Goal: Task Accomplishment & Management: Use online tool/utility

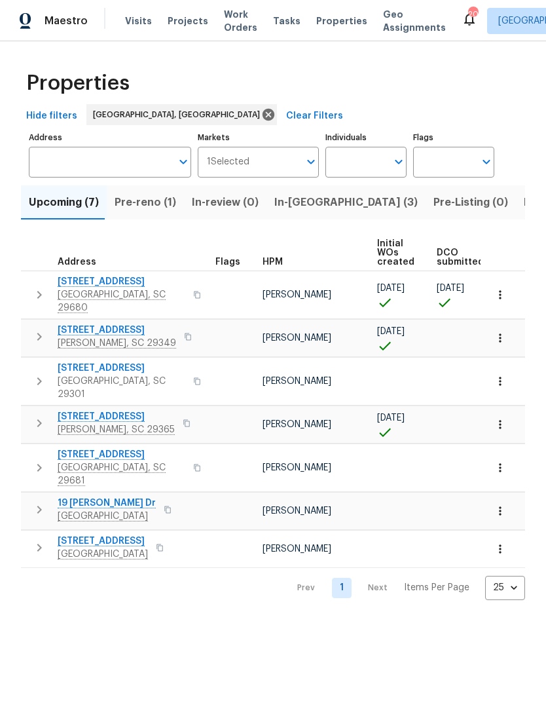
click at [302, 204] on span "In-reno (3)" at bounding box center [345, 202] width 143 height 18
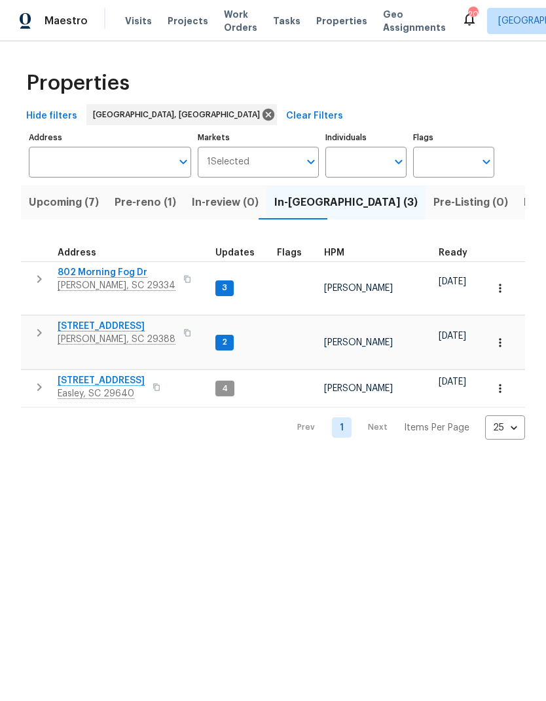
click at [119, 374] on span "218 Woodhaven Rd" at bounding box center [101, 380] width 87 height 13
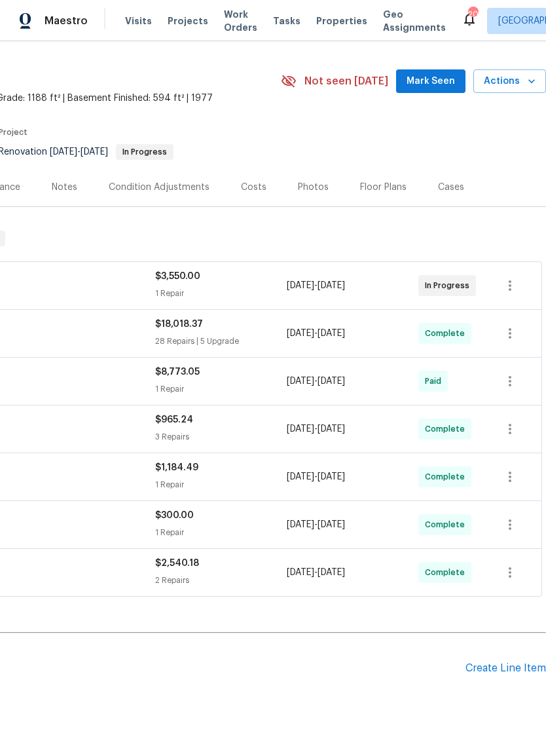
scroll to position [31, 194]
click at [528, 87] on icon "button" at bounding box center [531, 81] width 13 height 13
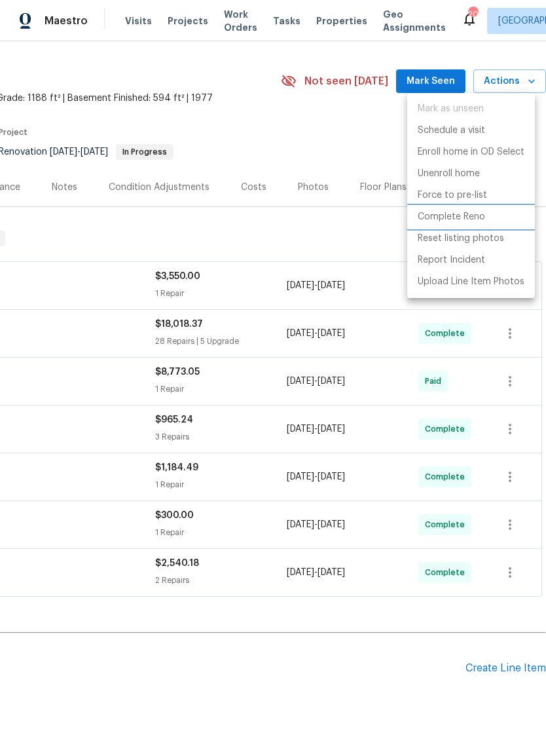
click at [458, 218] on p "Complete Reno" at bounding box center [451, 217] width 67 height 14
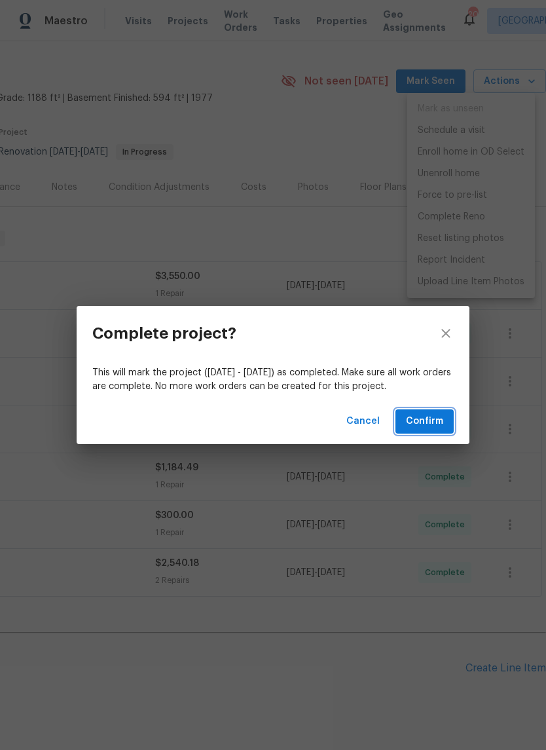
click at [435, 414] on span "Confirm" at bounding box center [424, 421] width 37 height 16
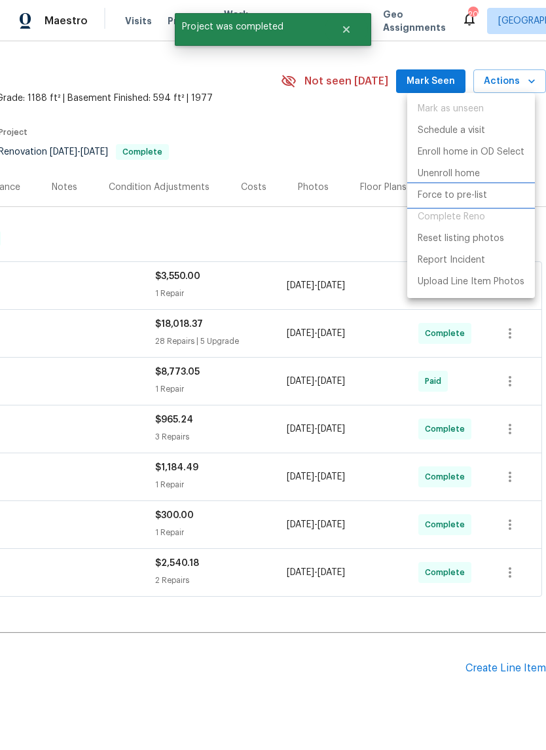
click at [450, 189] on p "Force to pre-list" at bounding box center [452, 196] width 69 height 14
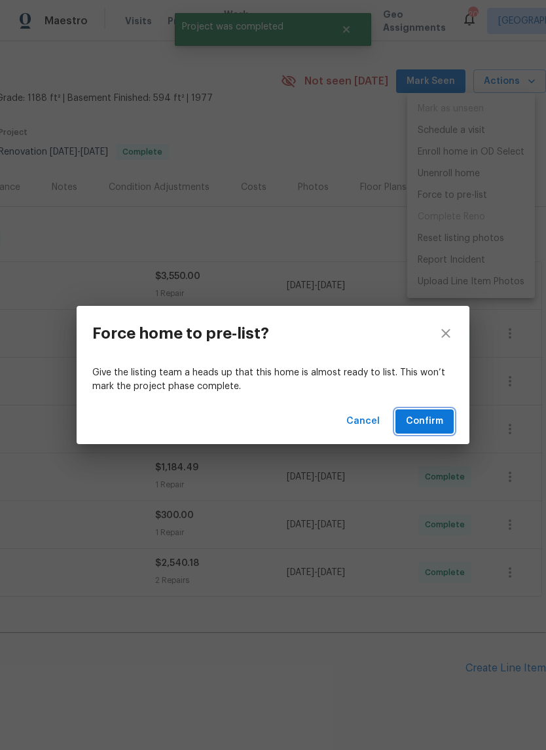
click at [432, 415] on span "Confirm" at bounding box center [424, 421] width 37 height 16
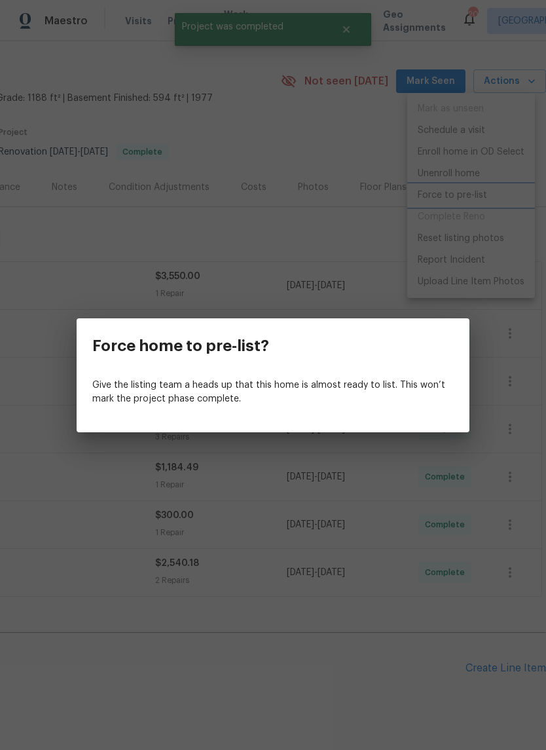
click at [367, 222] on div "Force home to pre-list? Give the listing team a heads up that this home is almo…" at bounding box center [273, 375] width 546 height 750
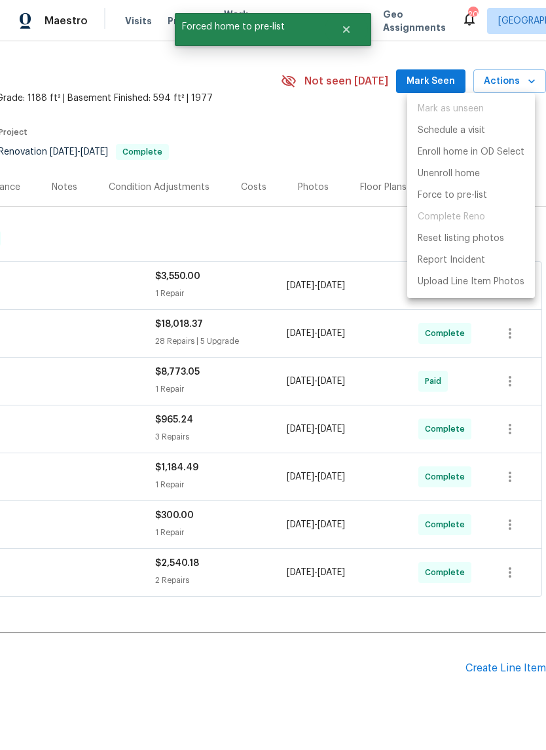
click at [305, 183] on div at bounding box center [273, 375] width 546 height 750
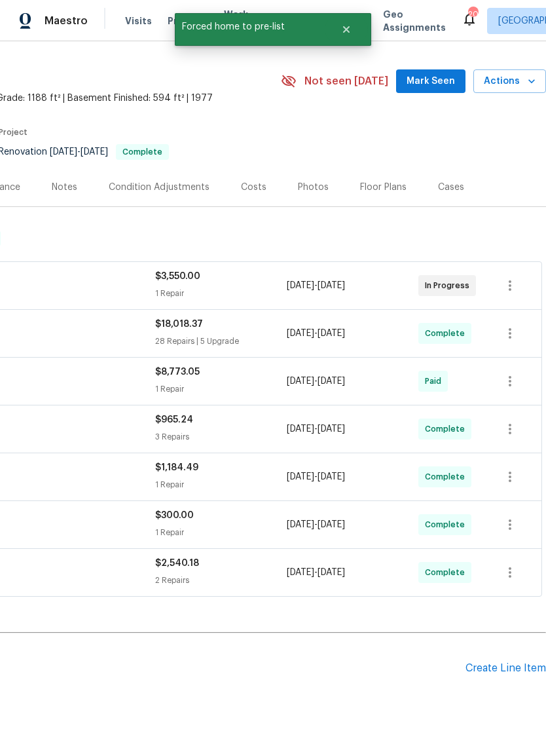
click at [305, 191] on div "Photos" at bounding box center [313, 187] width 31 height 13
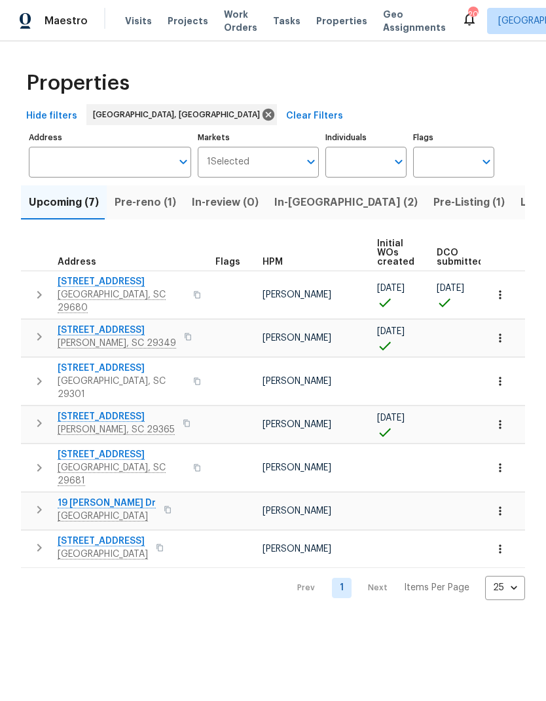
click at [305, 200] on span "In-[GEOGRAPHIC_DATA] (2)" at bounding box center [345, 202] width 143 height 18
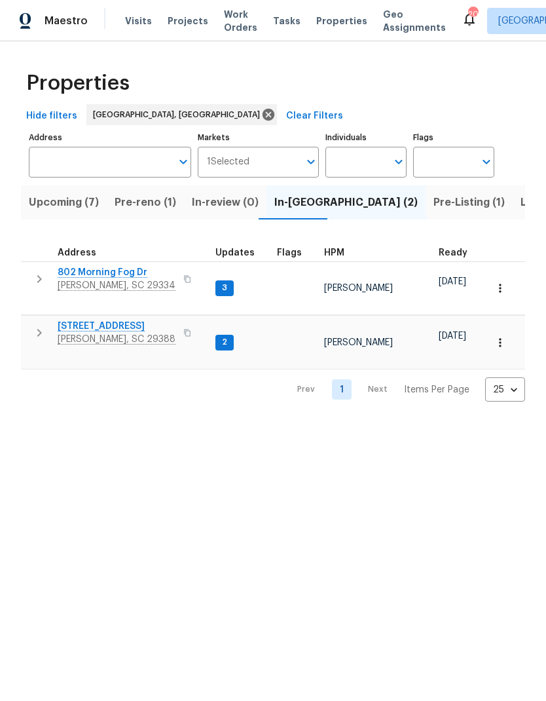
click at [119, 273] on span "802 Morning Fog Dr" at bounding box center [117, 272] width 118 height 13
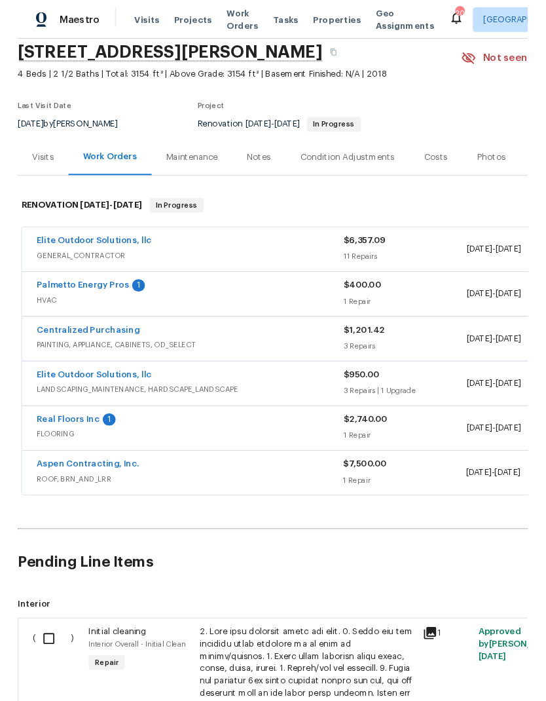
scroll to position [48, 0]
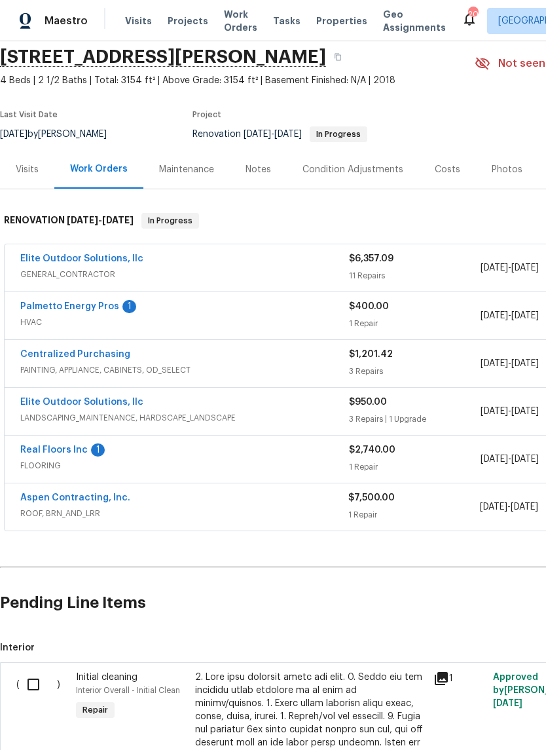
click at [75, 451] on link "Real Floors Inc" at bounding box center [53, 449] width 67 height 9
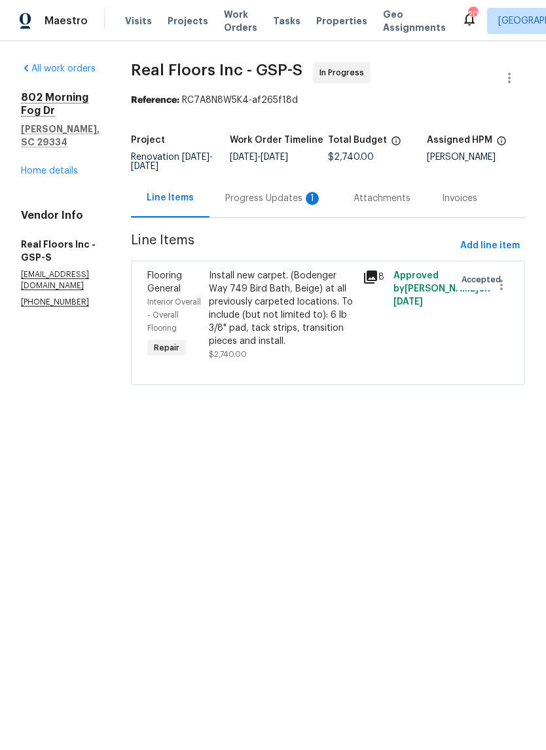
click at [314, 200] on div "Progress Updates 1" at bounding box center [273, 198] width 97 height 13
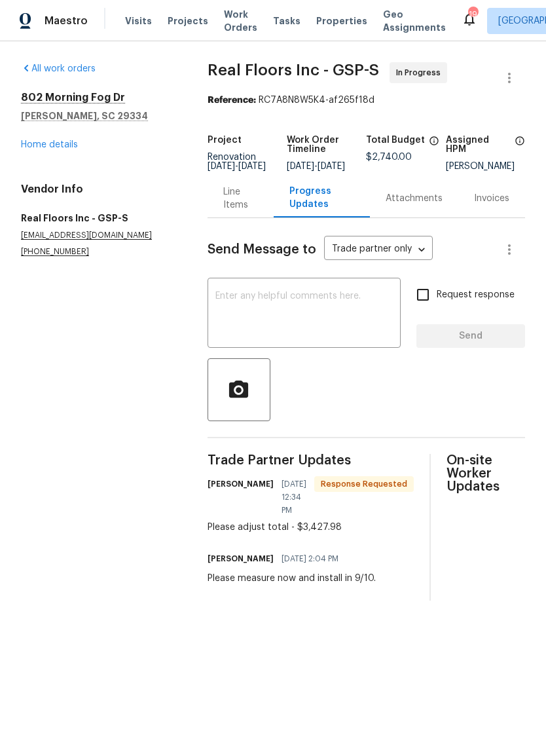
click at [253, 212] on div "Line Items" at bounding box center [240, 198] width 35 height 26
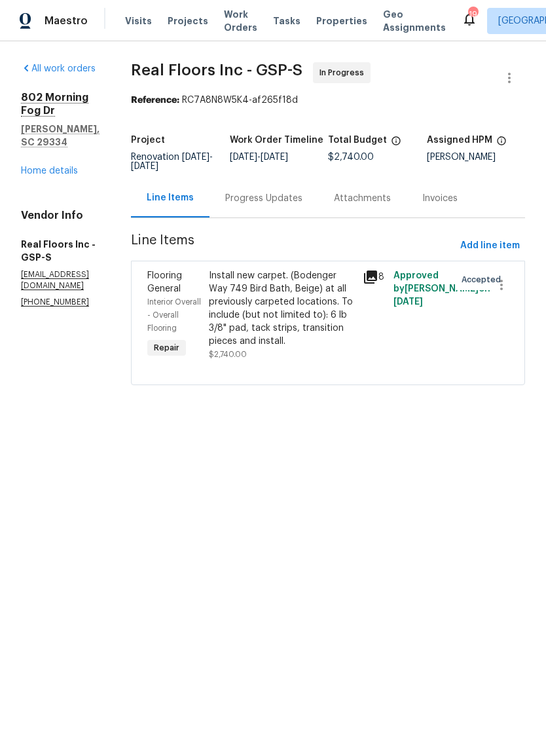
click at [280, 326] on div "Install new carpet. (Bodenger Way 749 Bird Bath, Beige) at all previously carpe…" at bounding box center [282, 308] width 146 height 79
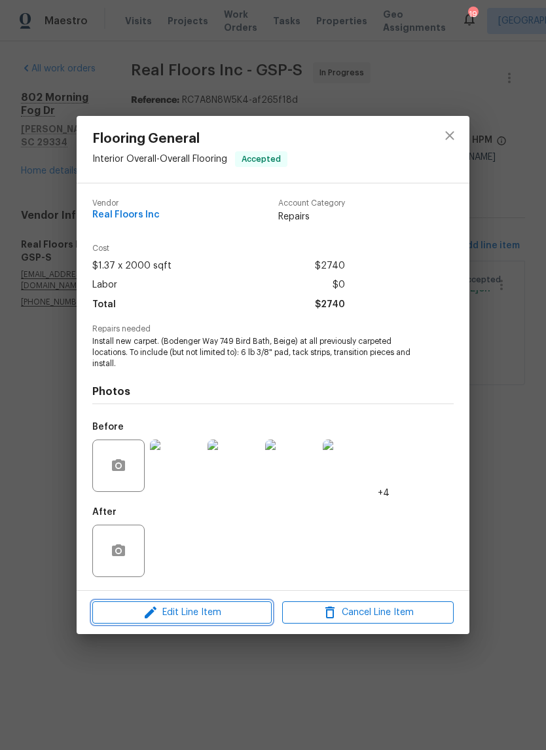
click at [225, 616] on span "Edit Line Item" at bounding box center [182, 613] width 172 height 16
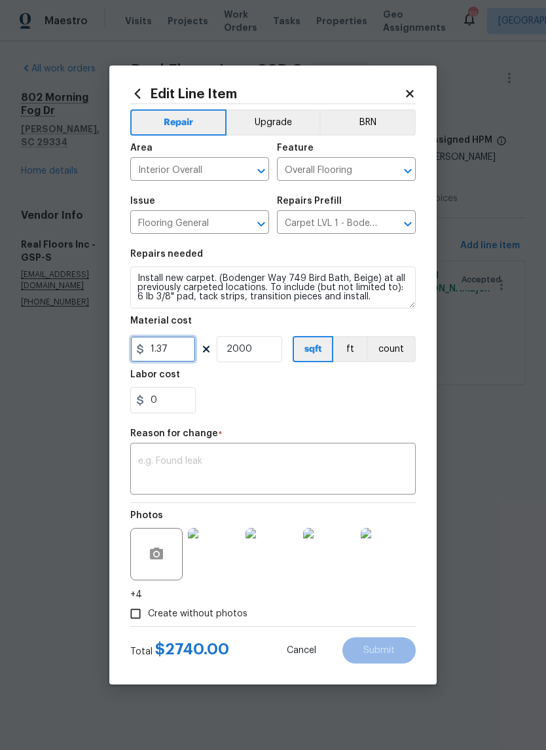
click at [172, 355] on input "1.37" at bounding box center [162, 349] width 65 height 26
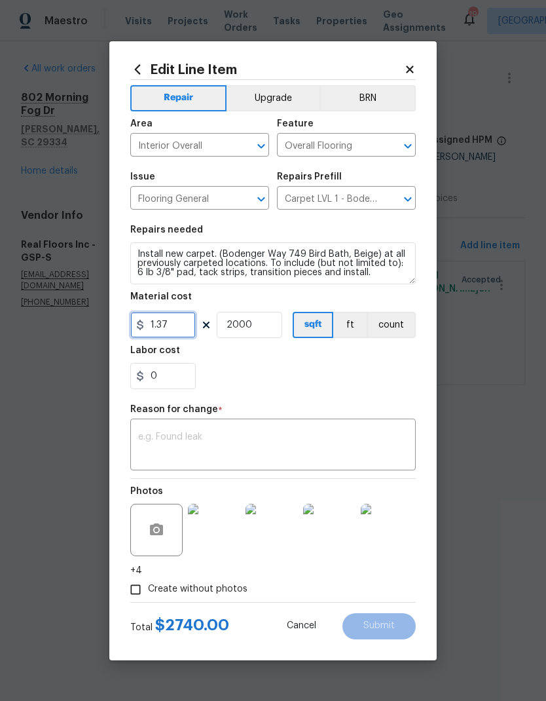
click at [172, 338] on input "1.37" at bounding box center [162, 325] width 65 height 26
click at [170, 350] on h5 "Labor cost" at bounding box center [155, 350] width 50 height 9
click at [172, 327] on input "1.37" at bounding box center [162, 325] width 65 height 26
click at [174, 320] on input "1.37" at bounding box center [162, 325] width 65 height 26
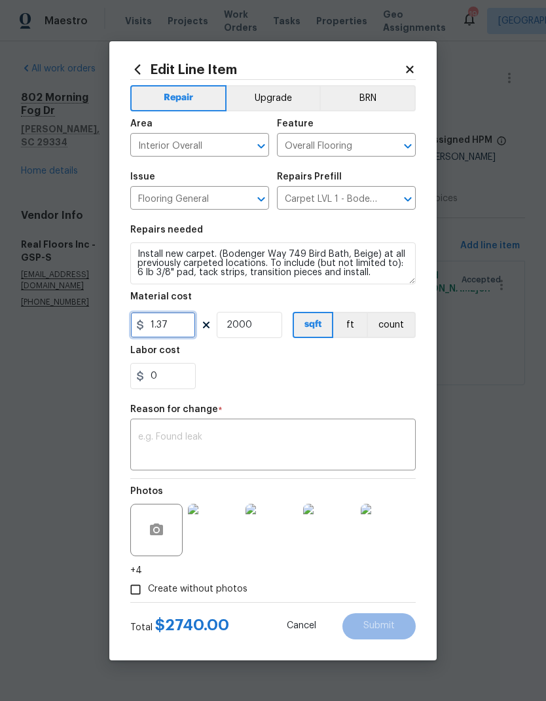
click at [174, 319] on input "1.37" at bounding box center [162, 325] width 65 height 26
click at [174, 323] on input "1.37" at bounding box center [162, 325] width 65 height 26
type input "3427.98"
click at [254, 326] on input "2000" at bounding box center [249, 325] width 65 height 26
type input "1"
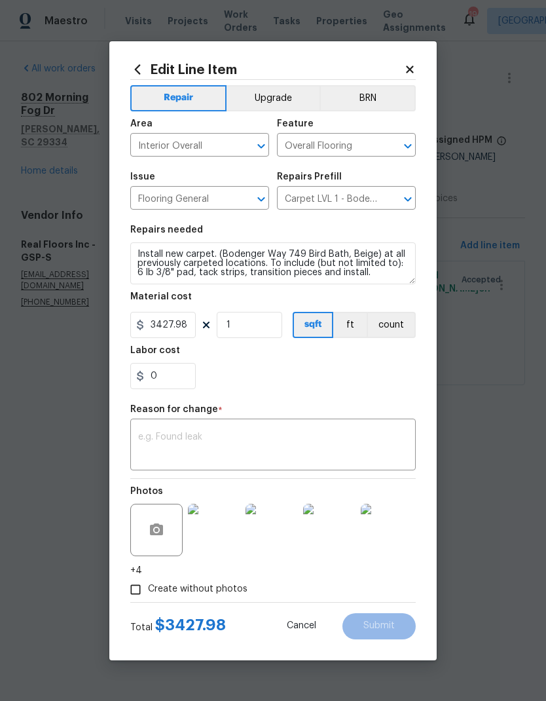
click at [270, 378] on div "0" at bounding box center [273, 376] width 286 height 26
click at [283, 448] on textarea at bounding box center [273, 446] width 270 height 28
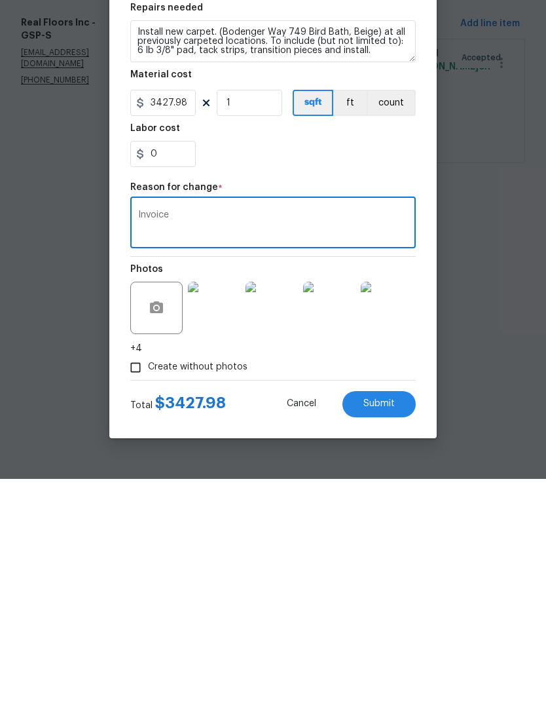
type textarea "Invoice"
click at [387, 621] on span "Submit" at bounding box center [379, 626] width 31 height 10
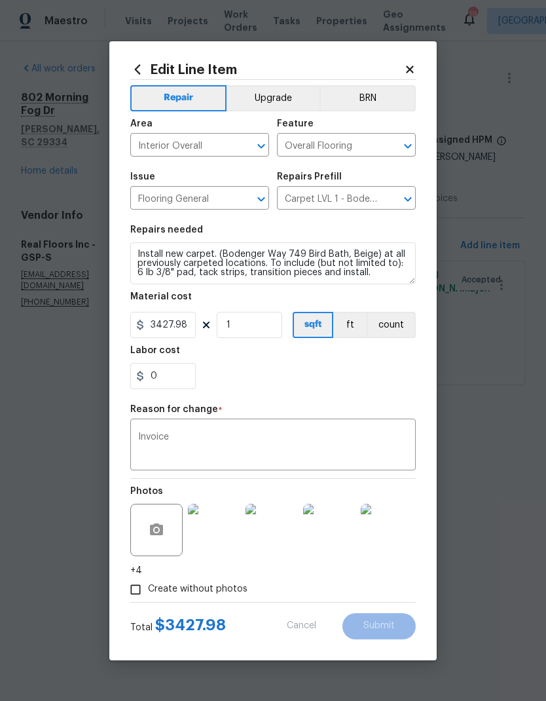
type input "2000"
type input "1.37"
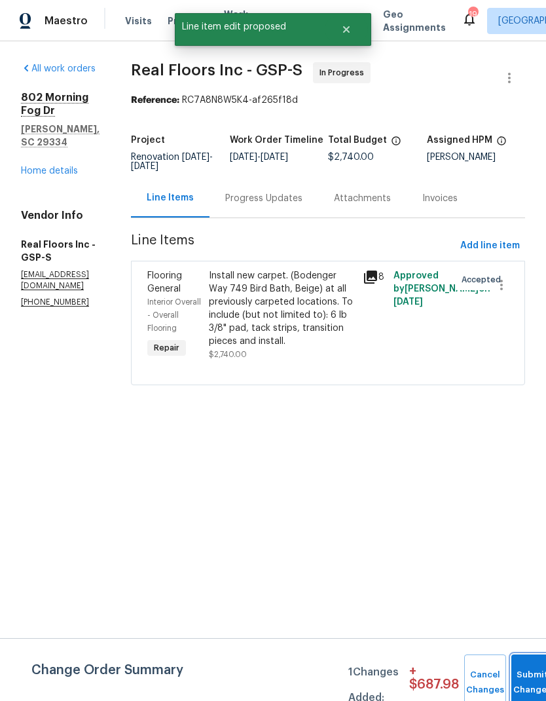
click at [531, 677] on button "Submit Changes" at bounding box center [533, 682] width 42 height 56
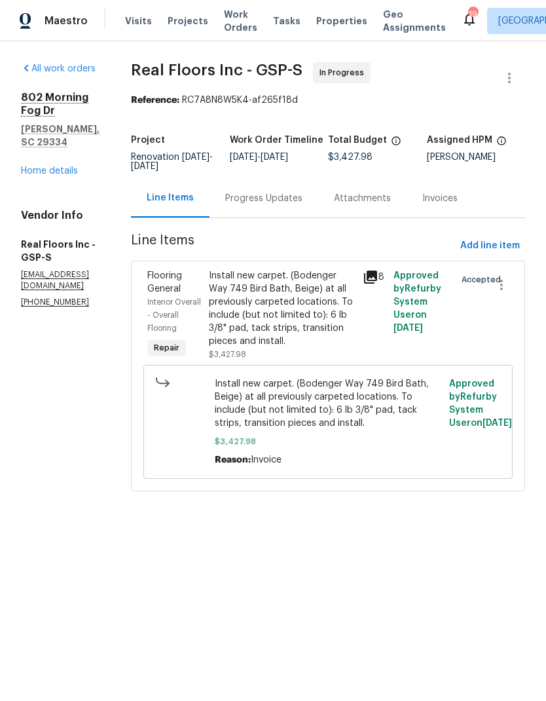
click at [62, 166] on link "Home details" at bounding box center [49, 170] width 57 height 9
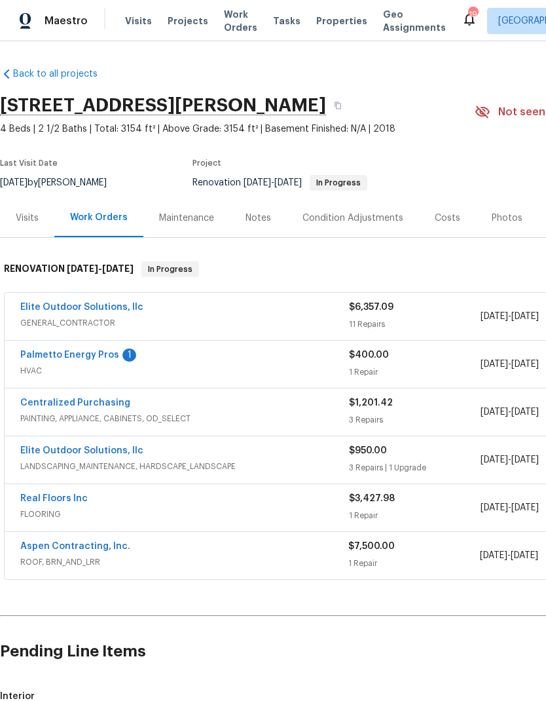
click at [96, 358] on link "Palmetto Energy Pros" at bounding box center [69, 354] width 99 height 9
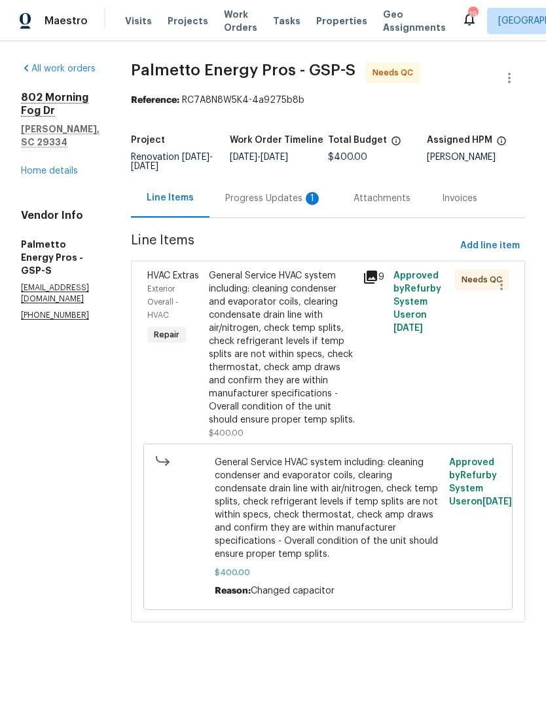
click at [312, 200] on div "Progress Updates 1" at bounding box center [273, 198] width 97 height 13
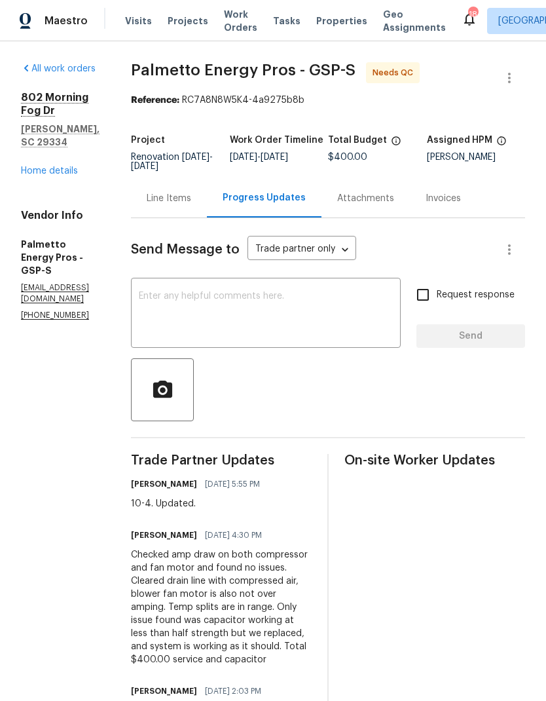
click at [191, 193] on div "Line Items" at bounding box center [169, 198] width 45 height 13
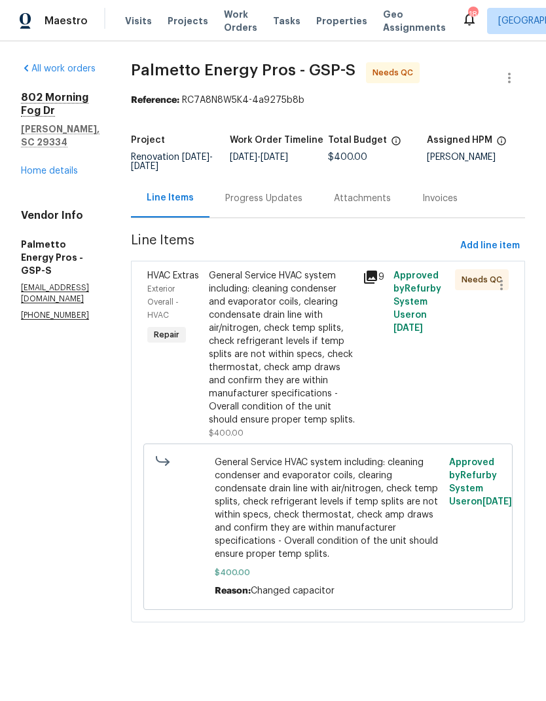
click at [261, 353] on div "General Service HVAC system including: cleaning condenser and evaporator coils,…" at bounding box center [282, 347] width 146 height 157
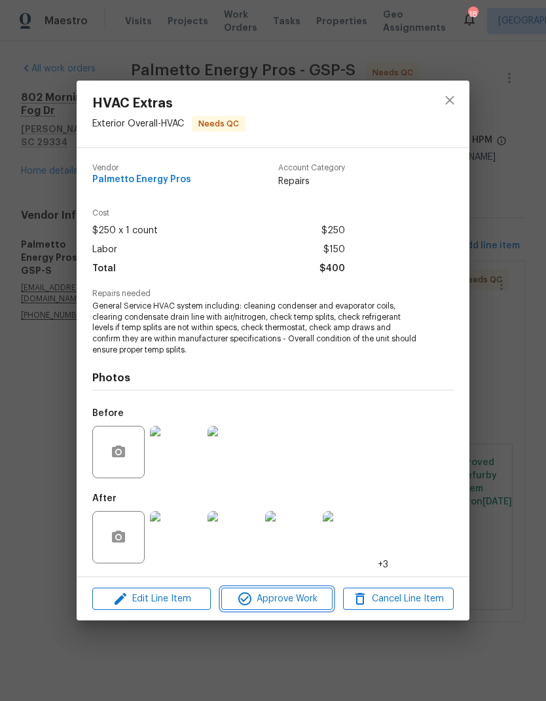
click at [290, 593] on span "Approve Work" at bounding box center [276, 599] width 103 height 16
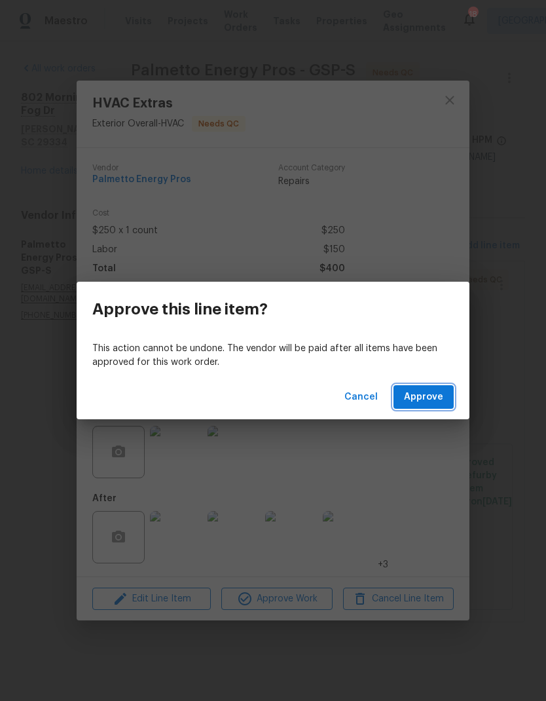
click at [422, 394] on span "Approve" at bounding box center [423, 397] width 39 height 16
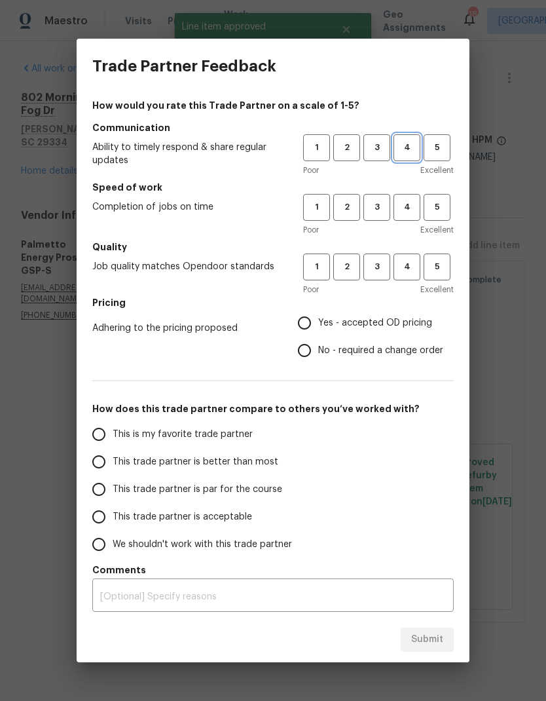
click at [413, 147] on span "4" at bounding box center [407, 147] width 24 height 15
click at [408, 207] on span "4" at bounding box center [407, 207] width 24 height 15
click at [409, 265] on span "4" at bounding box center [407, 266] width 24 height 15
click at [309, 325] on input "Yes - accepted OD pricing" at bounding box center [305, 323] width 28 height 28
radio input "true"
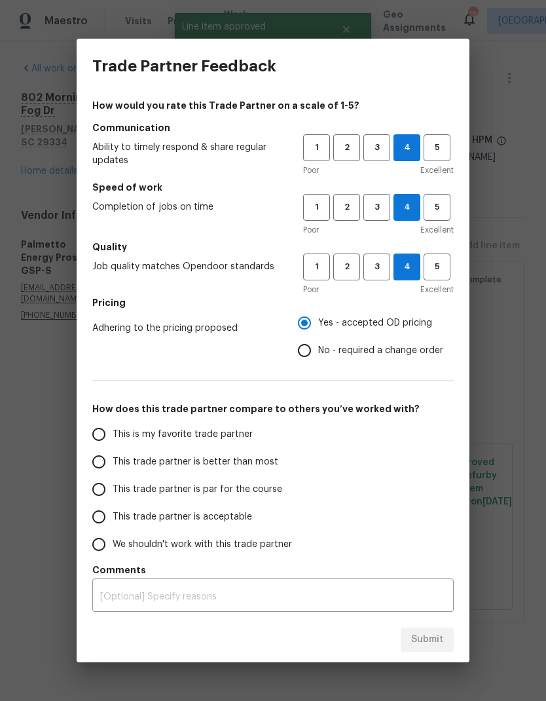
click at [100, 460] on input "This trade partner is better than most" at bounding box center [99, 462] width 28 height 28
click at [445, 649] on button "Submit" at bounding box center [427, 639] width 53 height 24
radio input "true"
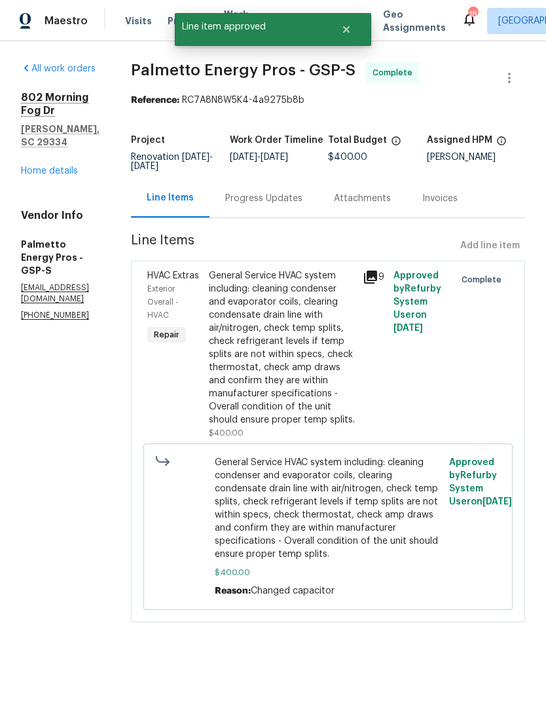
radio input "false"
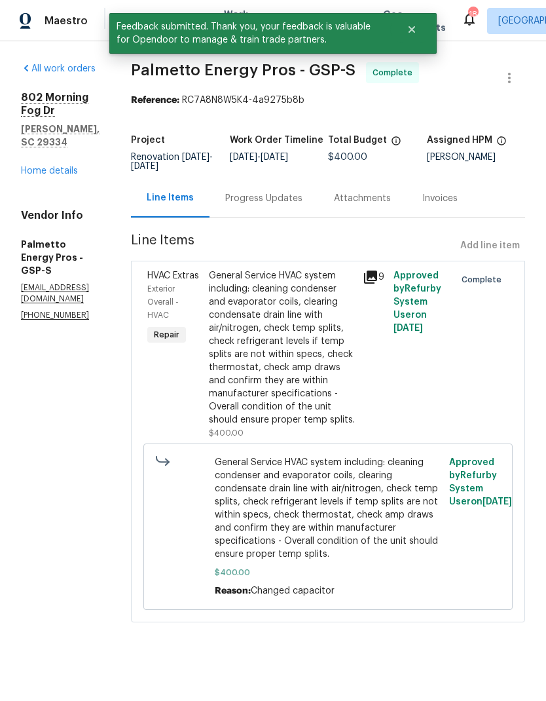
click at [66, 166] on link "Home details" at bounding box center [49, 170] width 57 height 9
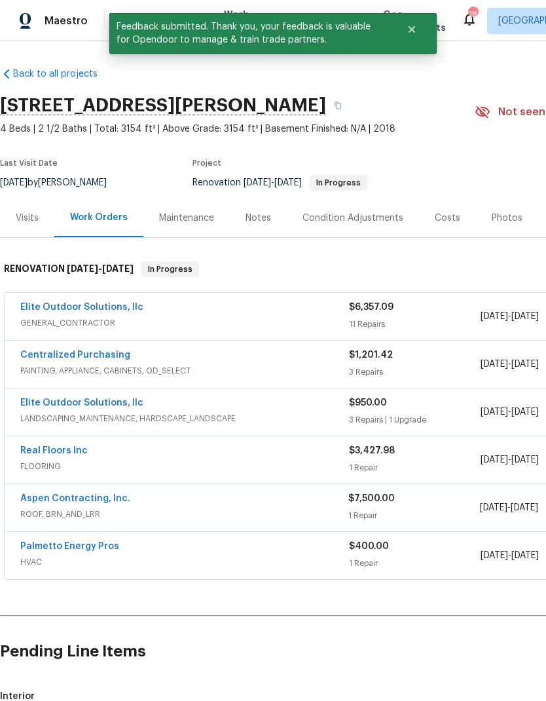
click at [256, 217] on div "Notes" at bounding box center [259, 218] width 26 height 13
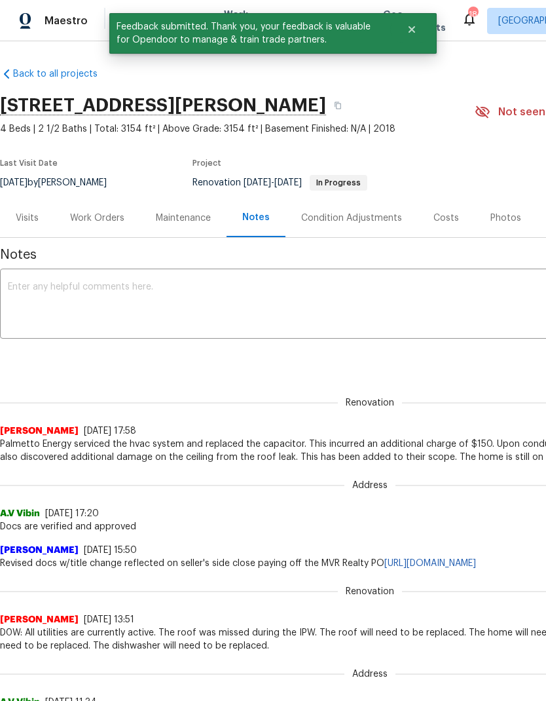
click at [197, 300] on textarea at bounding box center [370, 305] width 724 height 46
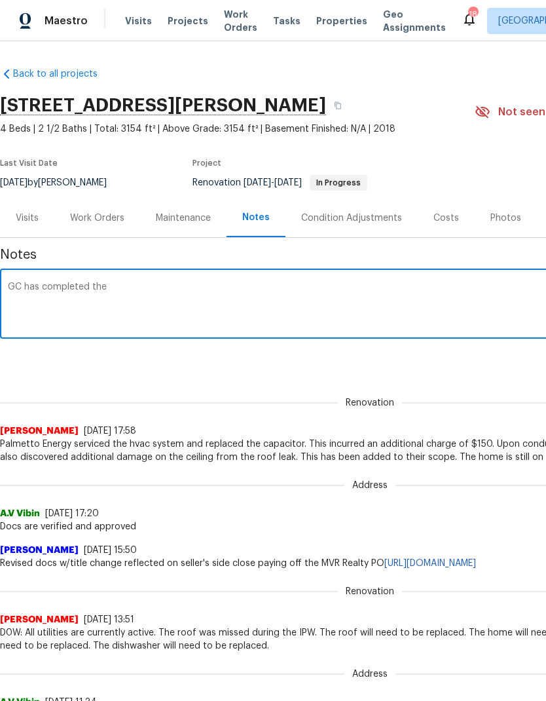
type textarea "GC has completed the"
click at [99, 217] on div "Work Orders" at bounding box center [97, 218] width 54 height 13
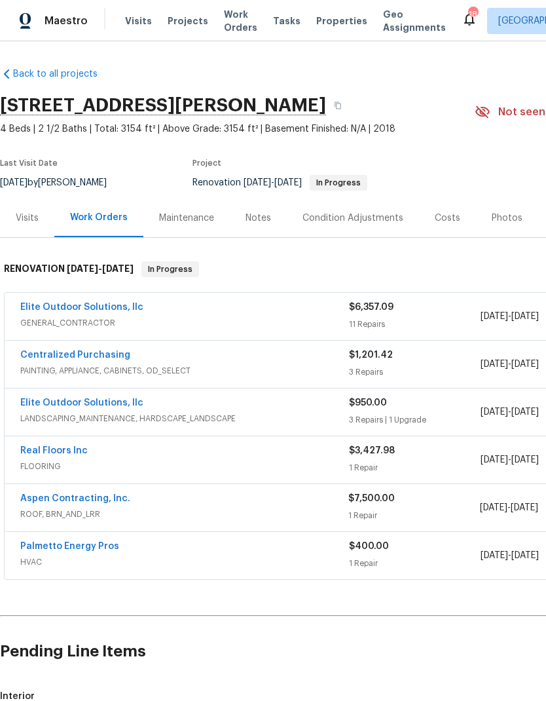
click at [98, 494] on link "Aspen Contracting, Inc." at bounding box center [75, 498] width 110 height 9
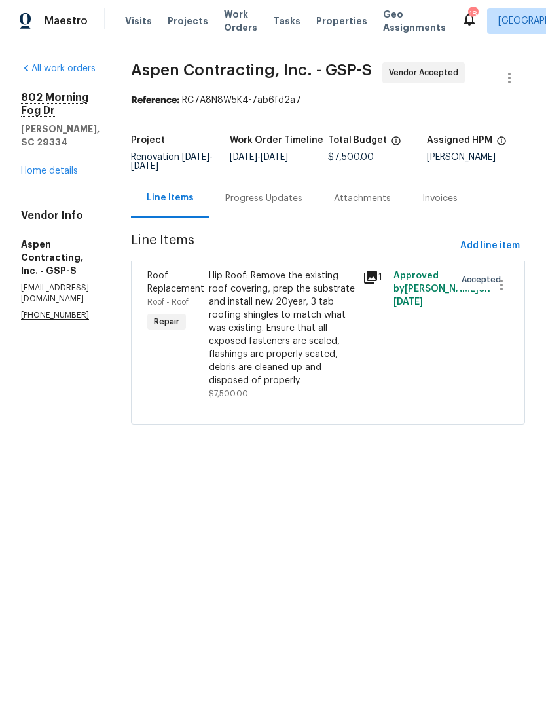
click at [302, 205] on div "Progress Updates" at bounding box center [263, 198] width 77 height 13
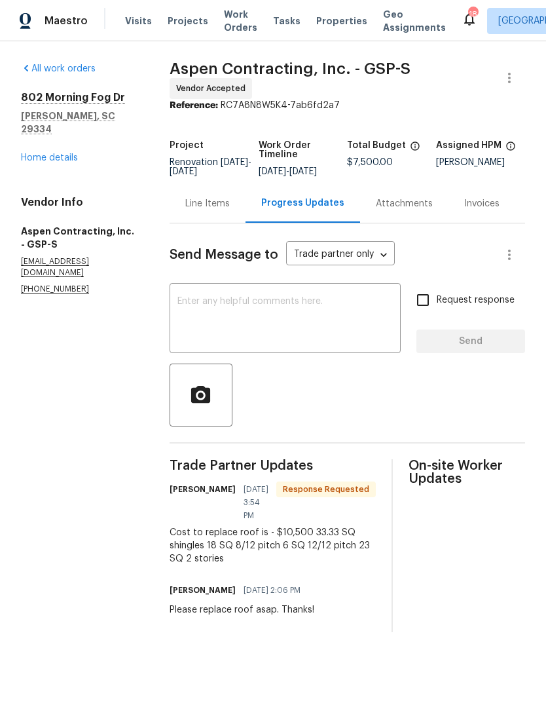
click at [313, 307] on textarea at bounding box center [284, 320] width 215 height 46
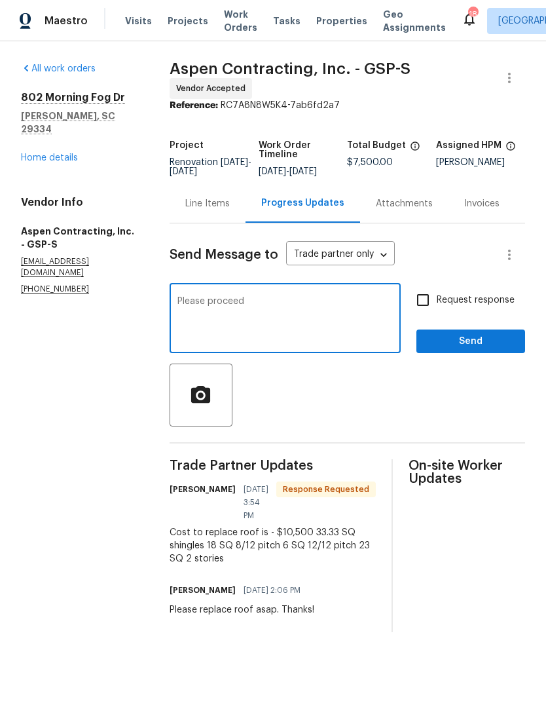
type textarea "Please proceed"
click at [493, 343] on span "Send" at bounding box center [471, 341] width 88 height 16
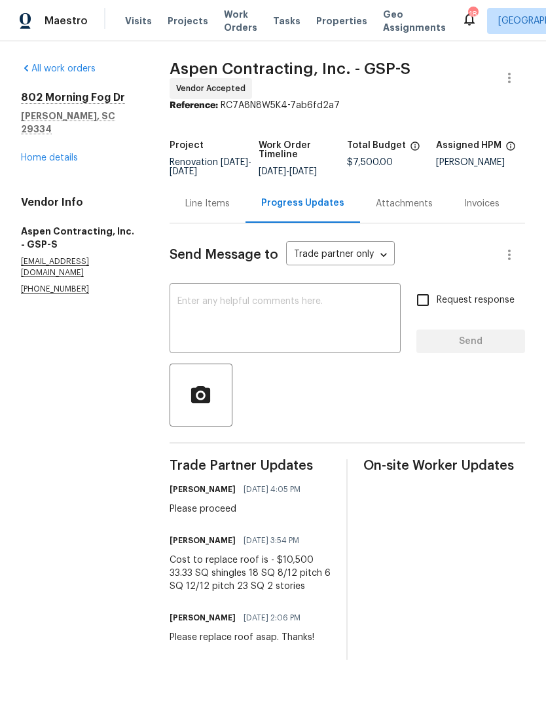
click at [218, 210] on div "Line Items" at bounding box center [207, 203] width 45 height 13
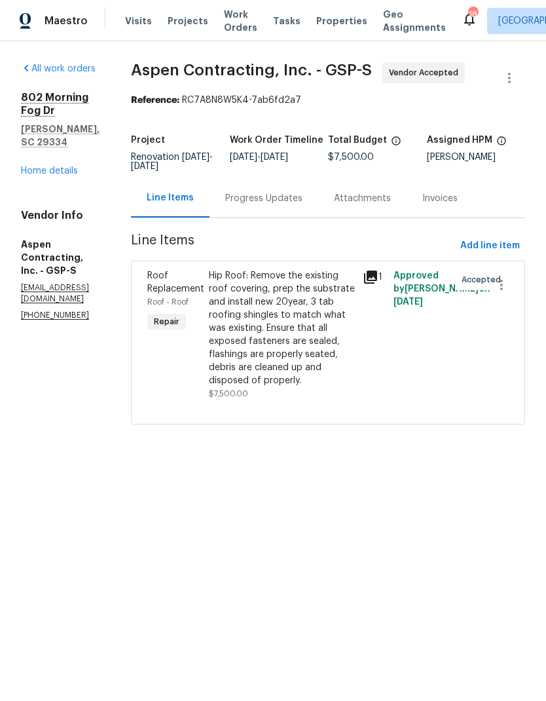
click at [270, 360] on div "Hip Roof: Remove the existing roof covering, prep the substrate and install new…" at bounding box center [282, 328] width 146 height 118
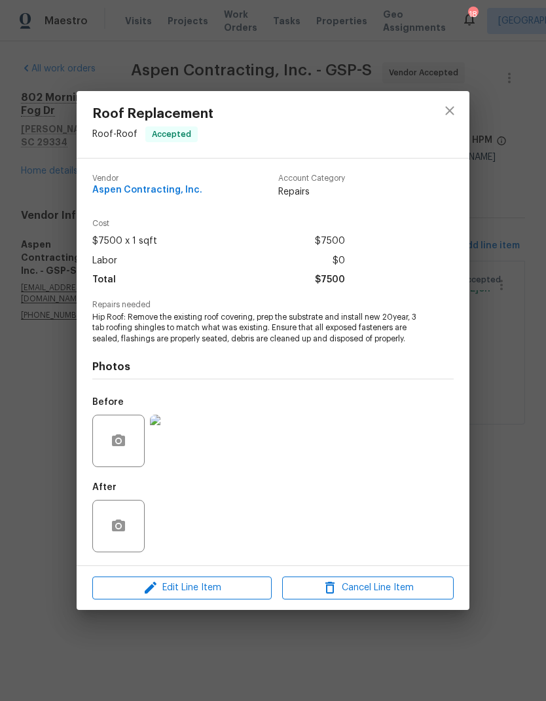
click at [200, 593] on span "Edit Line Item" at bounding box center [182, 588] width 172 height 16
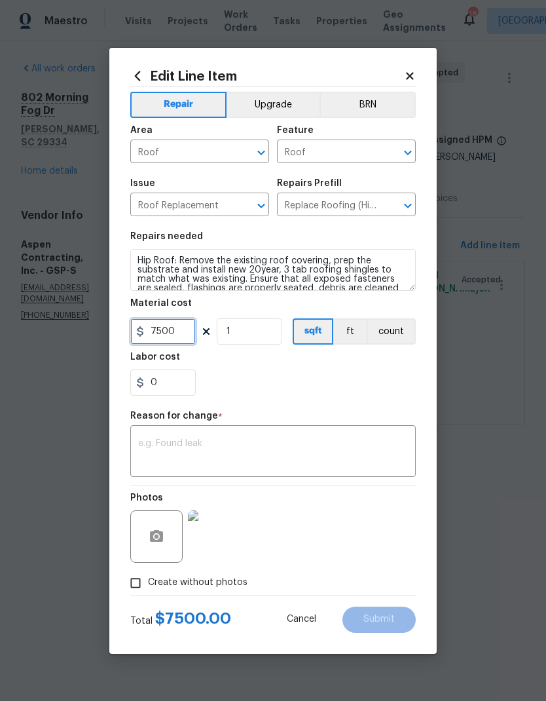
click at [174, 331] on input "7500" at bounding box center [162, 331] width 65 height 26
click at [174, 330] on input "7500" at bounding box center [162, 331] width 65 height 26
click at [174, 335] on input "7500" at bounding box center [162, 331] width 65 height 26
click at [173, 335] on input "7500" at bounding box center [162, 331] width 65 height 26
type input "10500"
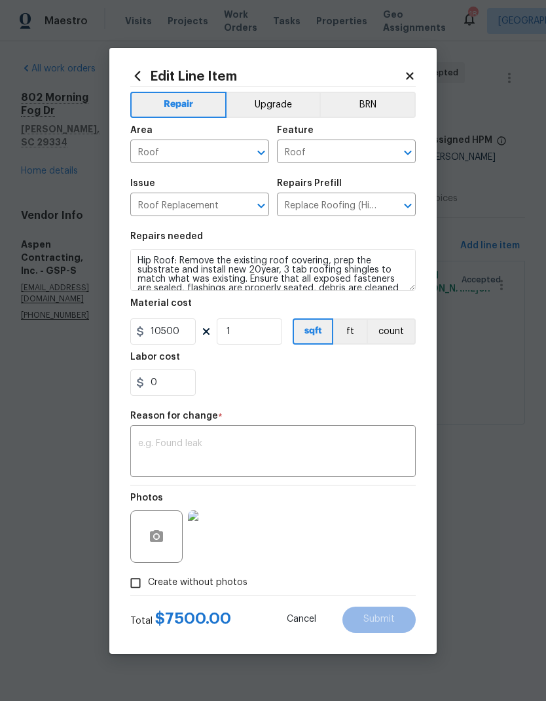
click at [371, 408] on div "Repair Upgrade BRN Area Roof ​ Feature Roof ​ Issue Roof Replacement ​ Repairs …" at bounding box center [273, 340] width 286 height 509
click at [326, 456] on textarea at bounding box center [273, 453] width 270 height 28
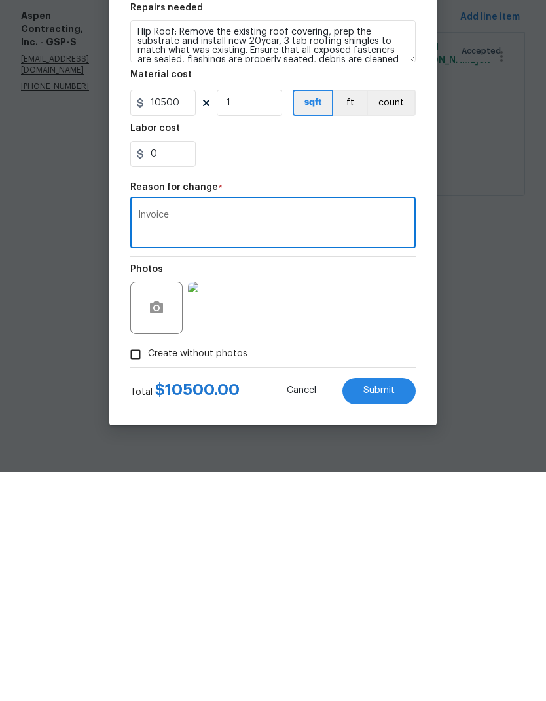
type textarea "Invoice"
click at [410, 595] on div at bounding box center [273, 595] width 286 height 1
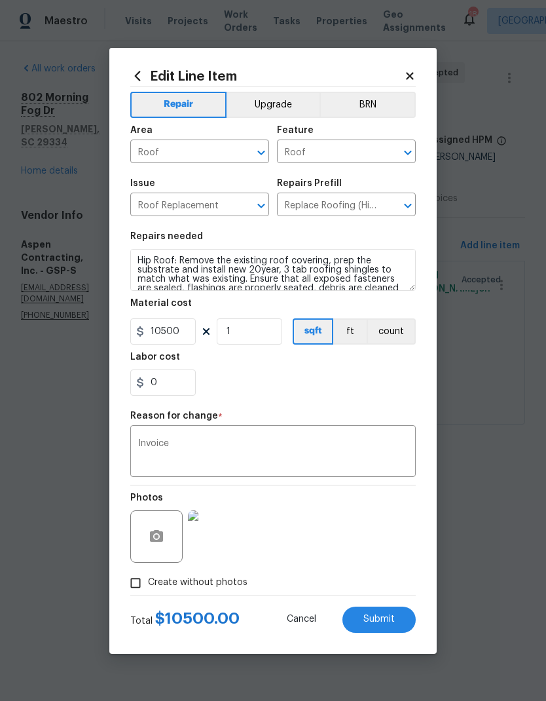
click at [391, 405] on div "Repair Upgrade BRN Area Roof ​ Feature Roof ​ Issue Roof Replacement ​ Repairs …" at bounding box center [273, 340] width 286 height 509
click at [372, 599] on div "Total $ 10500.00 Cancel Submit" at bounding box center [273, 614] width 286 height 37
click at [372, 598] on div "Total $ 10500.00 Cancel Submit" at bounding box center [273, 614] width 286 height 37
click at [384, 627] on button "Submit" at bounding box center [379, 620] width 73 height 26
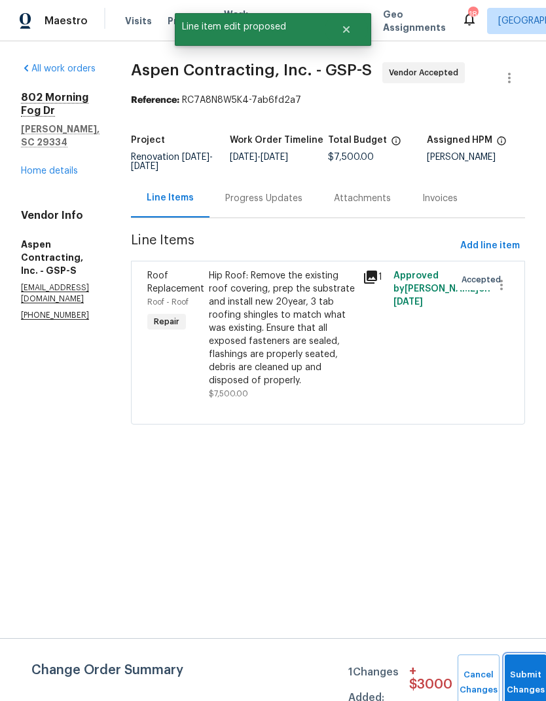
click at [529, 678] on button "Submit Changes" at bounding box center [526, 682] width 42 height 56
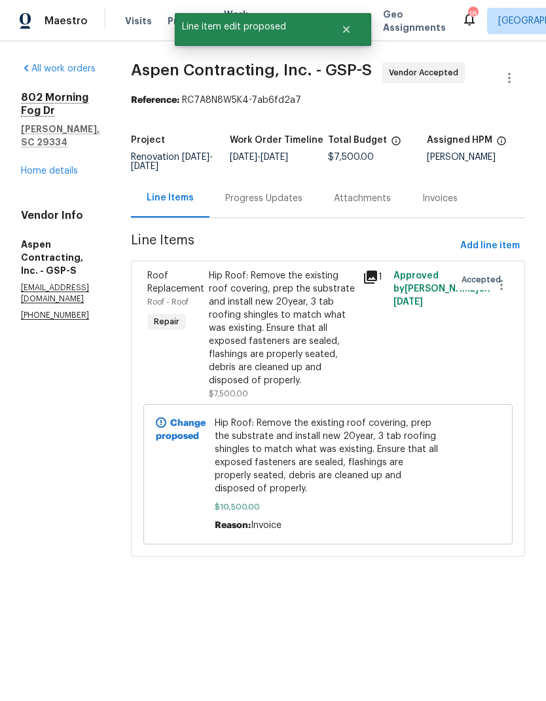
click at [66, 166] on link "Home details" at bounding box center [49, 170] width 57 height 9
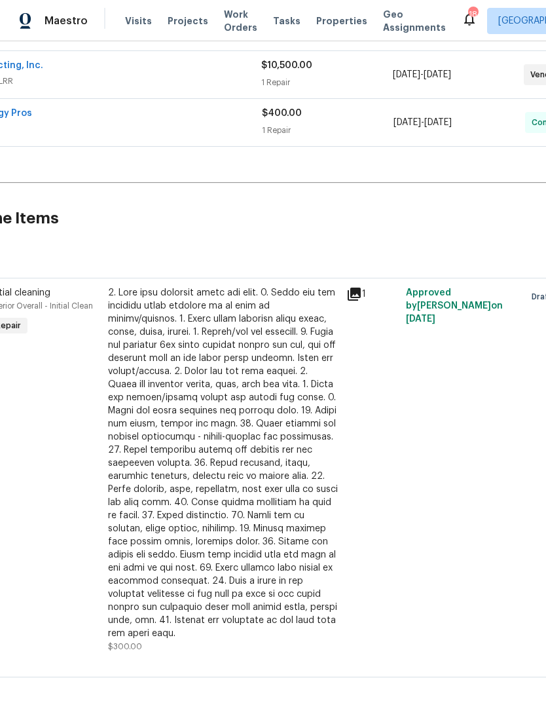
scroll to position [433, 87]
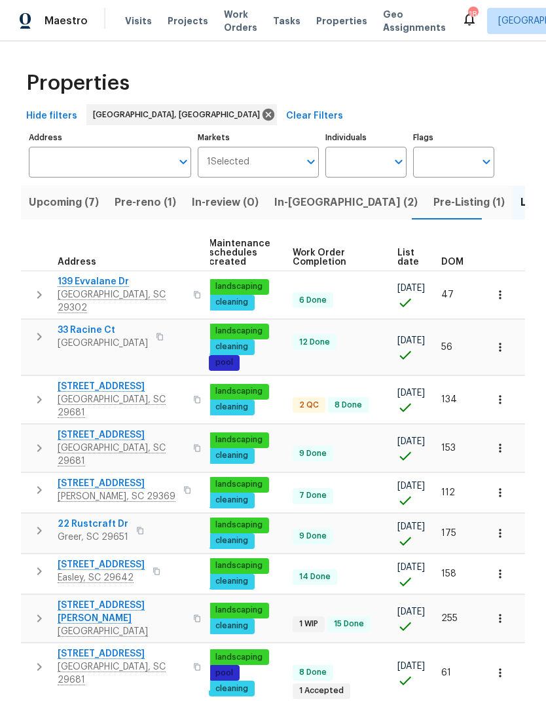
scroll to position [0, 169]
click at [501, 295] on icon "button" at bounding box center [500, 294] width 2 height 9
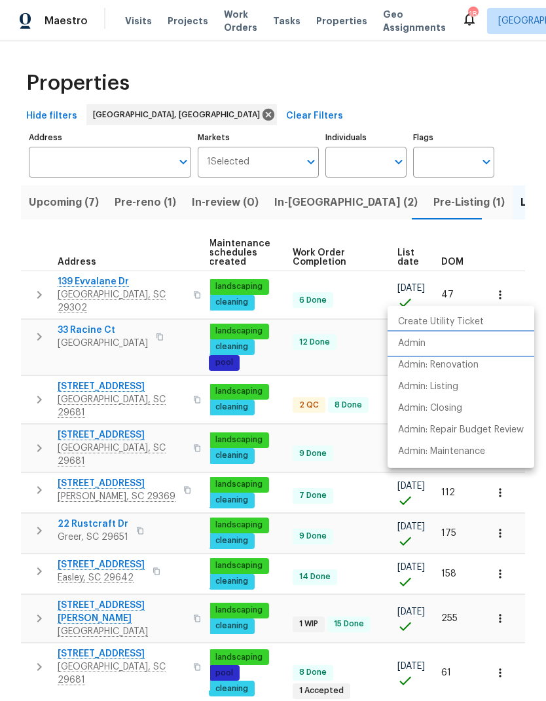
click at [415, 338] on p "Admin" at bounding box center [412, 344] width 28 height 14
